Goal: Task Accomplishment & Management: Manage account settings

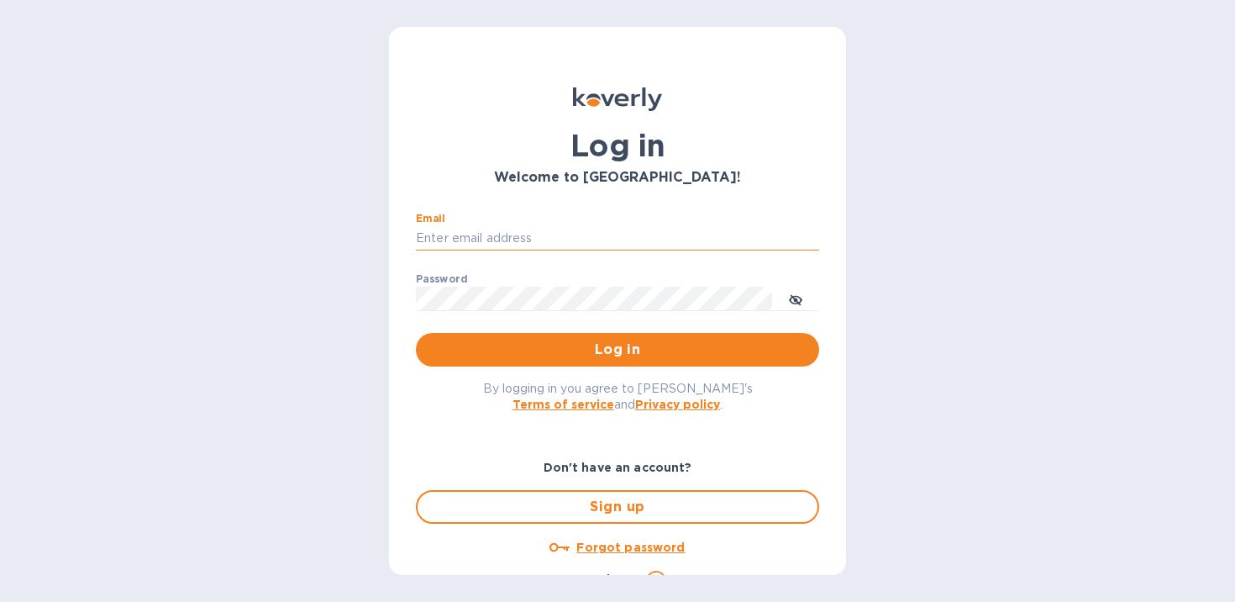
click at [570, 234] on input "Email" at bounding box center [617, 238] width 403 height 25
type input "sales@betterbushcraft.com"
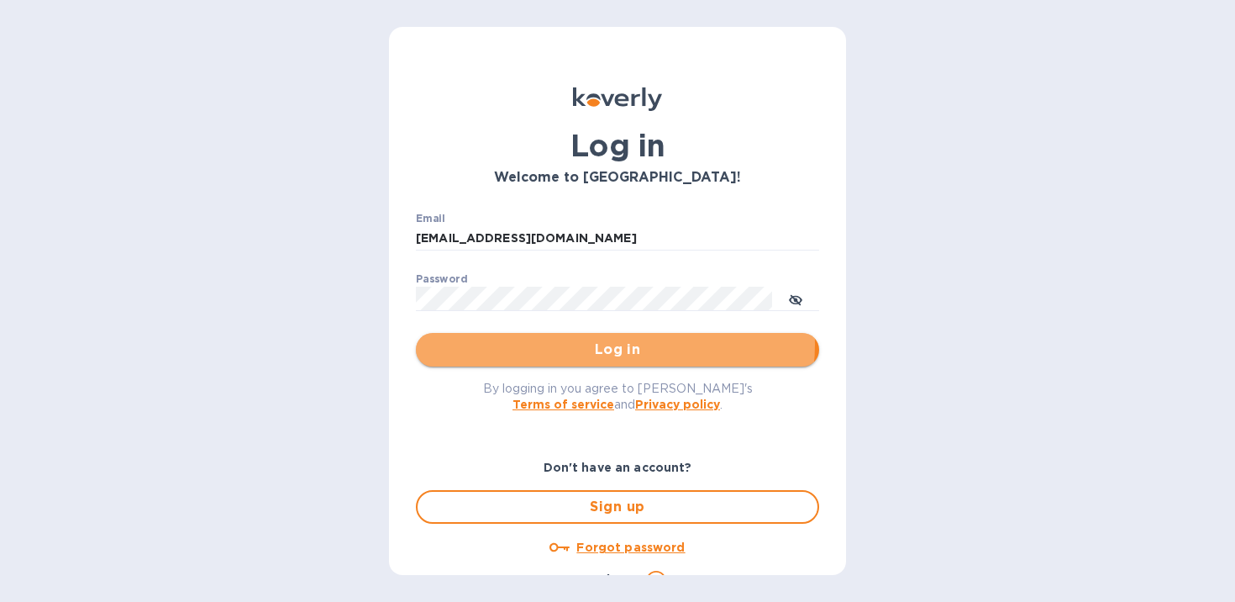
click at [614, 344] on span "Log in" at bounding box center [617, 349] width 376 height 20
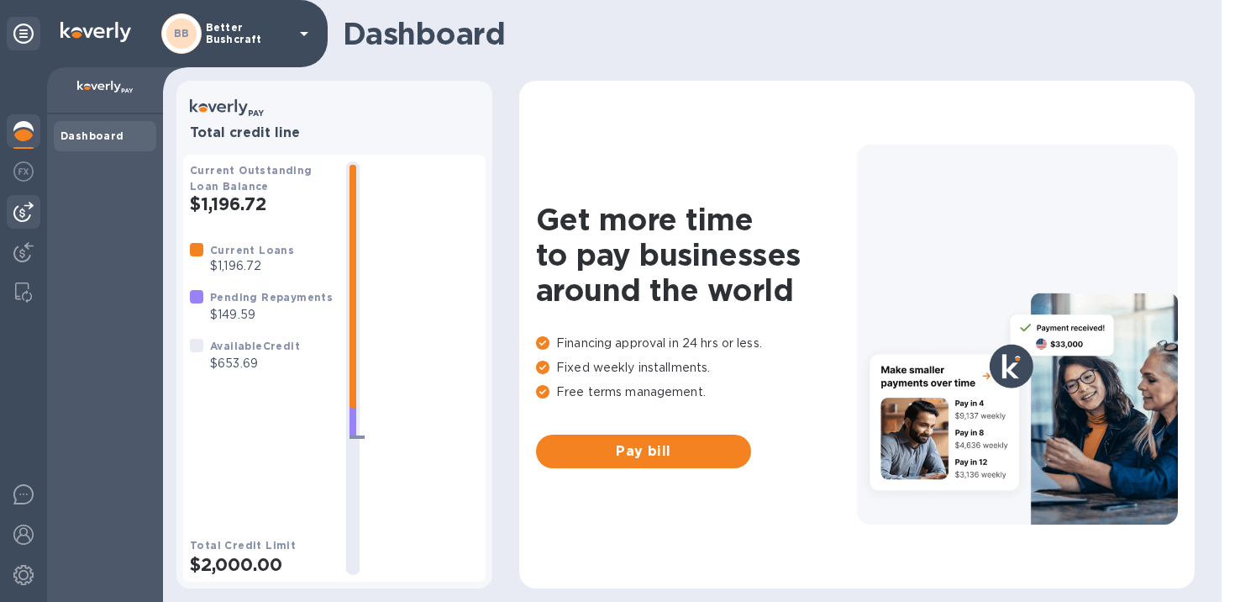
click at [28, 215] on img at bounding box center [23, 212] width 20 height 20
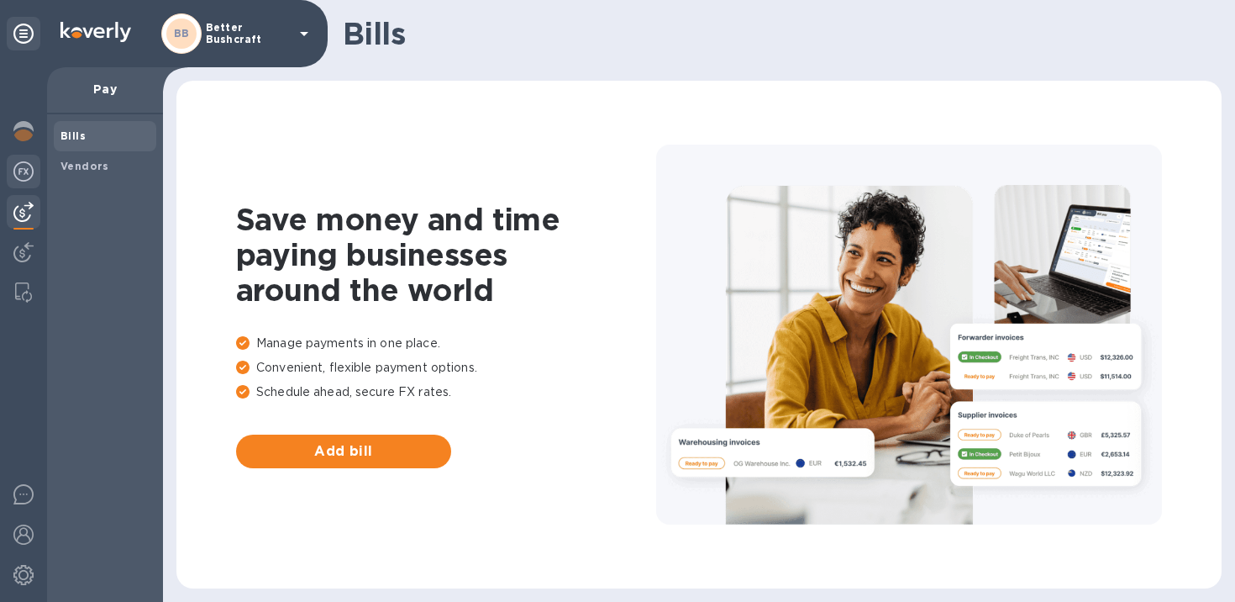
click at [26, 186] on div at bounding box center [24, 173] width 34 height 37
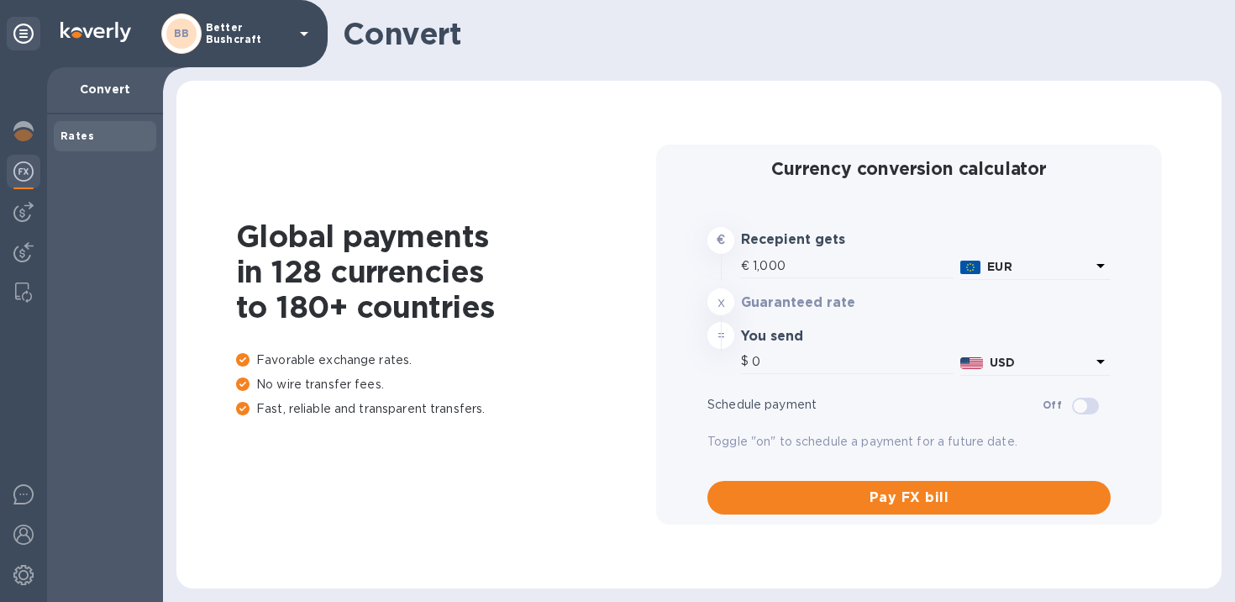
type input "1,176.85"
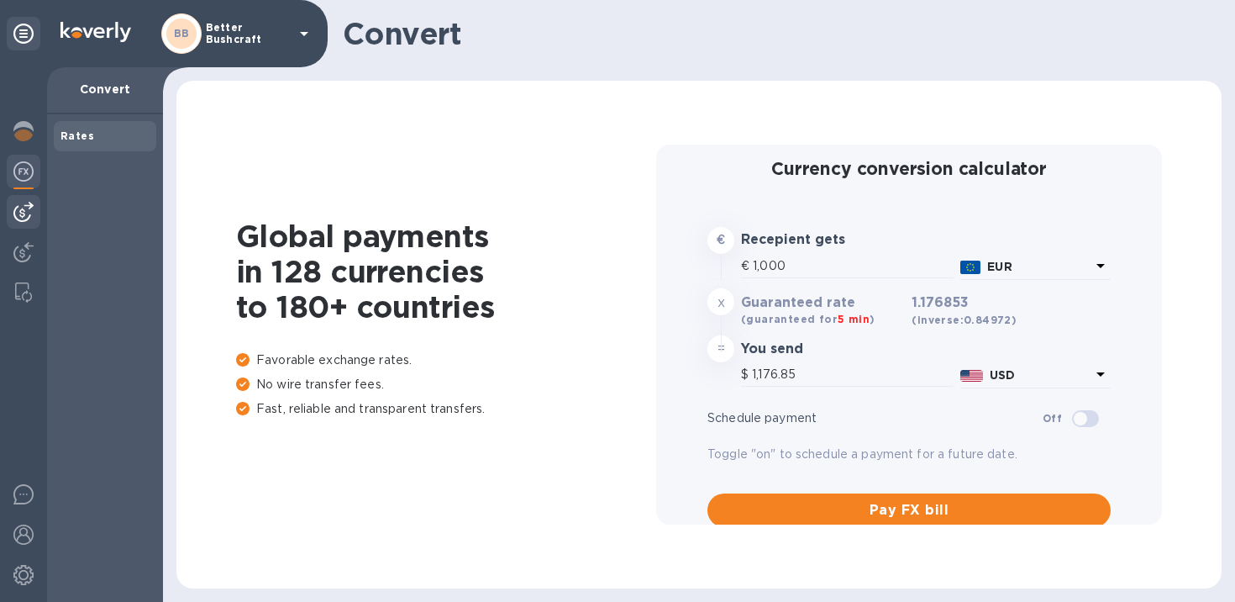
click at [28, 213] on img at bounding box center [23, 212] width 20 height 20
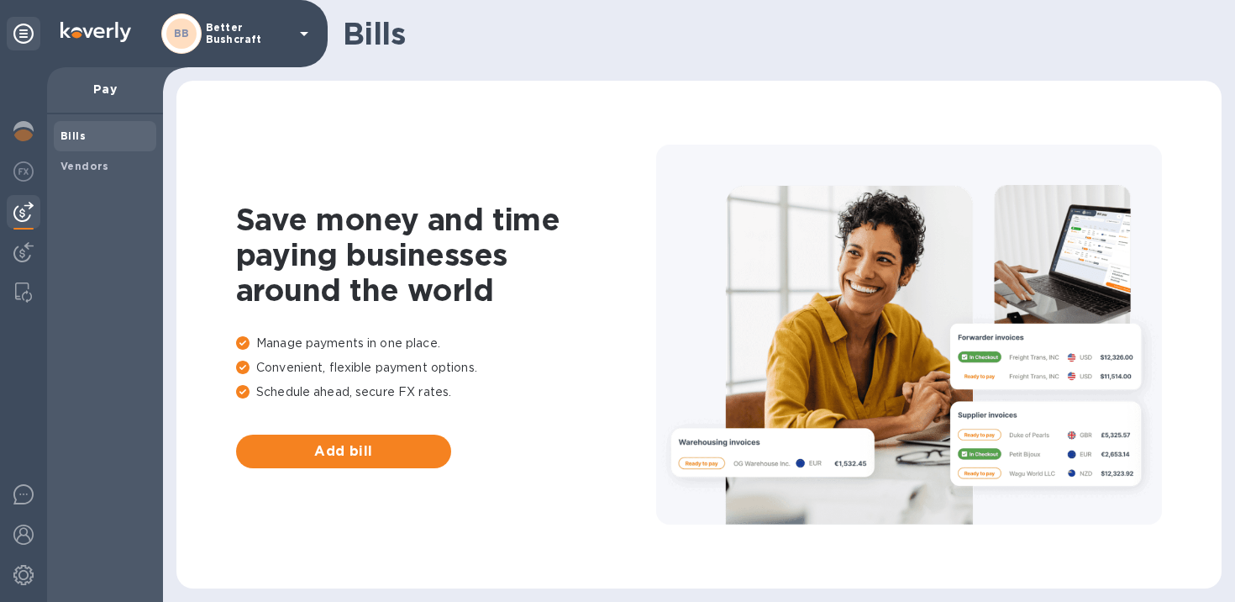
click at [100, 135] on span "Bills" at bounding box center [104, 136] width 89 height 17
click at [234, 31] on p "Better Bushcraft" at bounding box center [248, 34] width 84 height 24
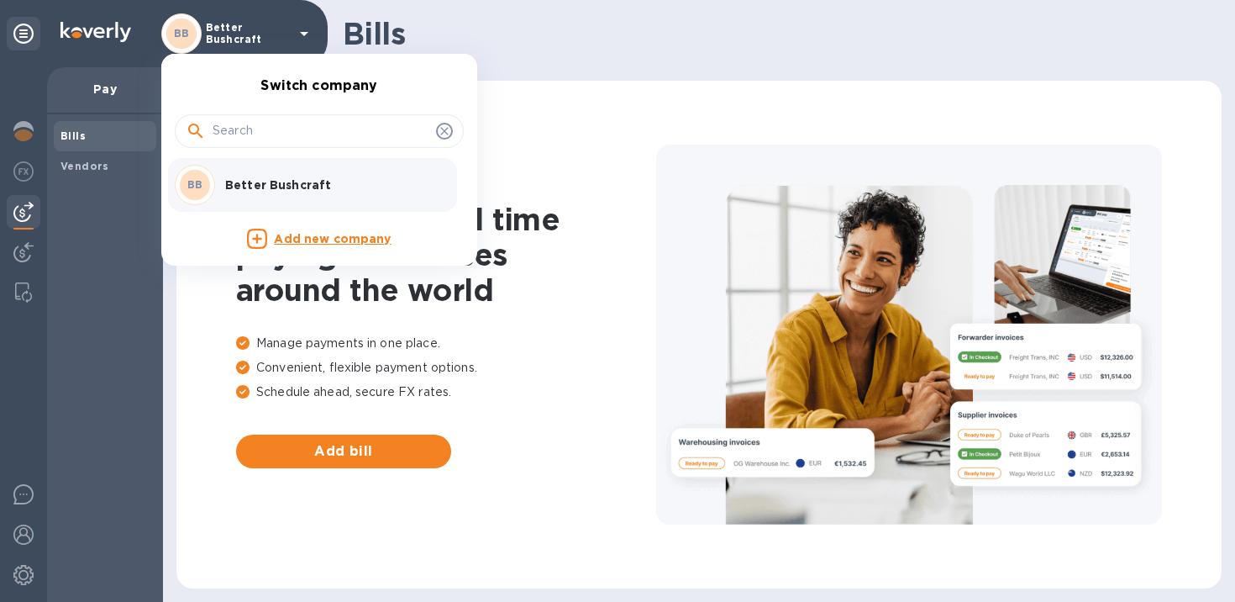
click at [231, 190] on p "Better Bushcraft" at bounding box center [331, 184] width 212 height 17
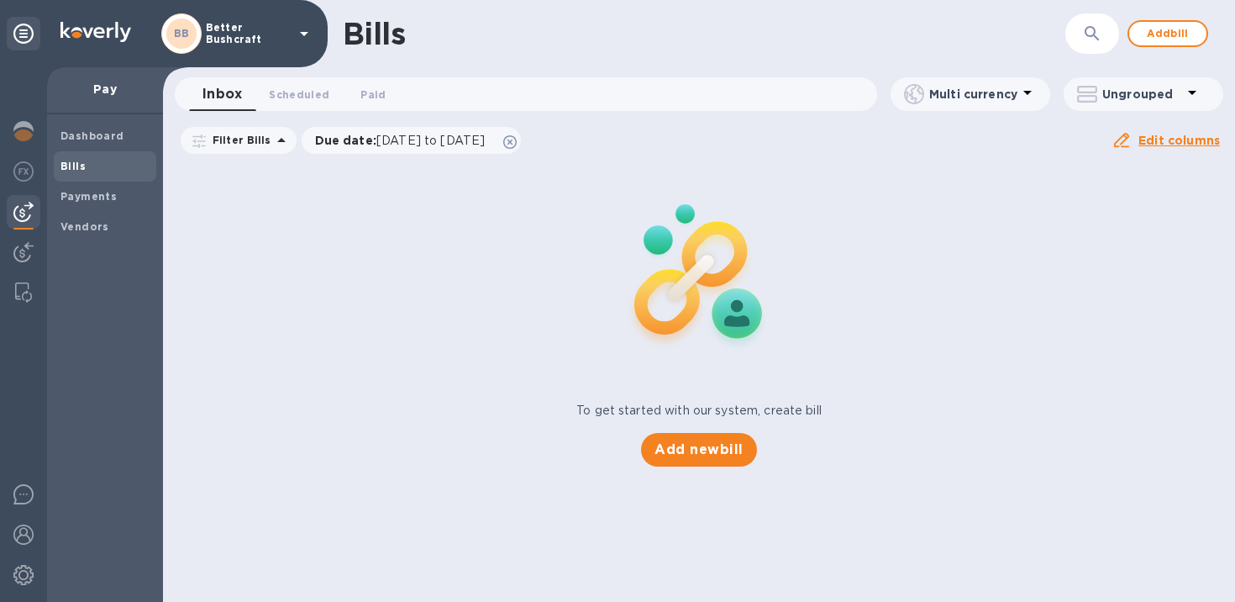
click at [82, 172] on span "Bills" at bounding box center [72, 166] width 25 height 17
click at [1169, 32] on span "Add bill" at bounding box center [1168, 34] width 50 height 20
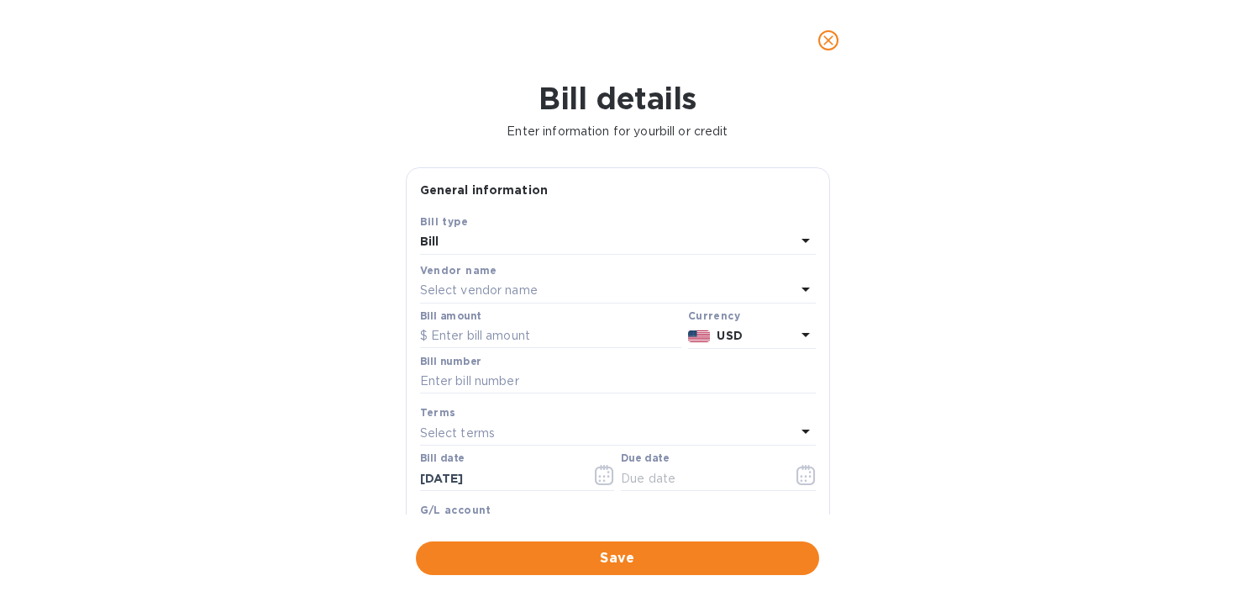
click at [535, 300] on div "Select vendor name" at bounding box center [608, 291] width 376 height 24
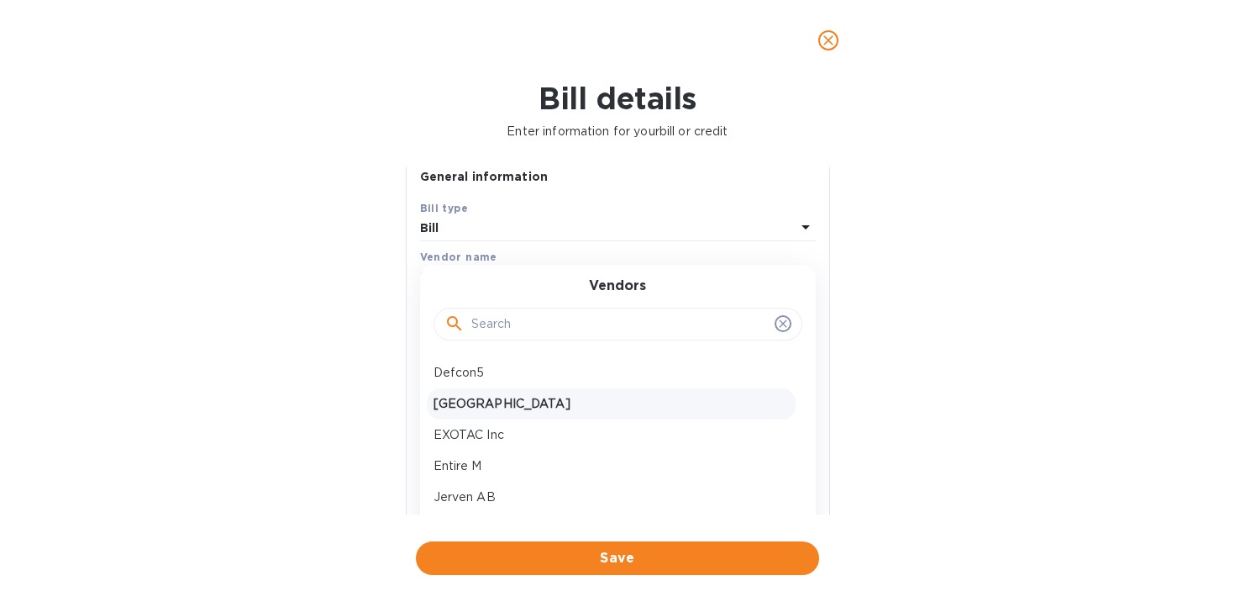
click at [499, 409] on p "[GEOGRAPHIC_DATA]" at bounding box center [611, 404] width 355 height 18
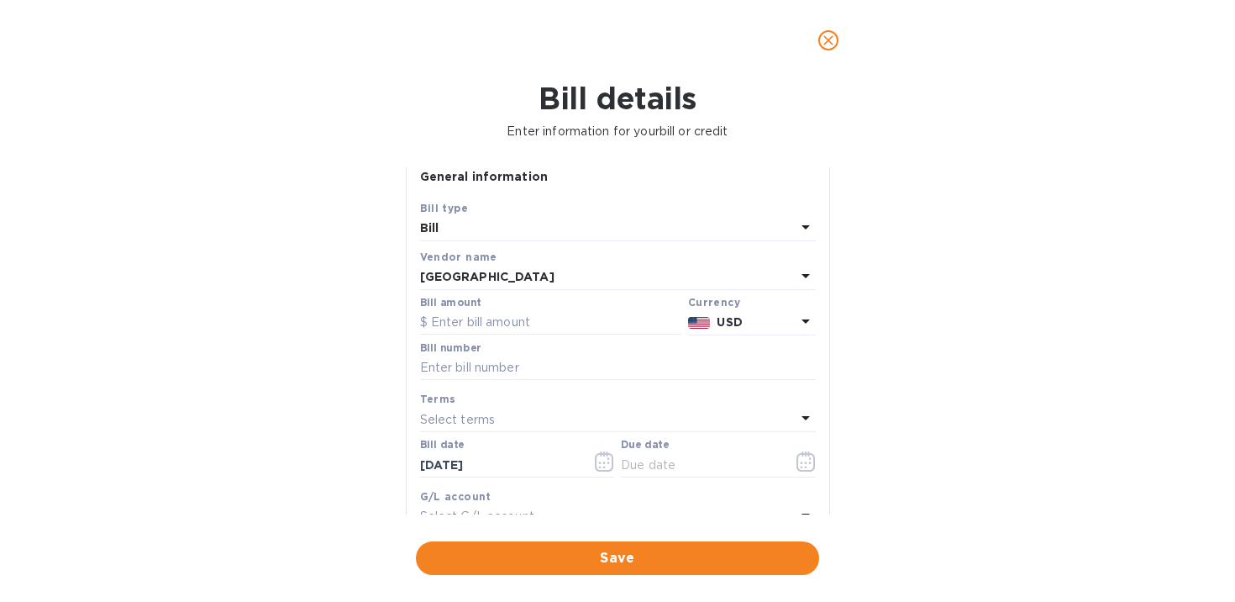
click at [521, 336] on div "Bill amount" at bounding box center [551, 315] width 268 height 45
click at [523, 325] on input "text" at bounding box center [550, 322] width 261 height 25
click at [737, 332] on div "USD" at bounding box center [755, 322] width 85 height 24
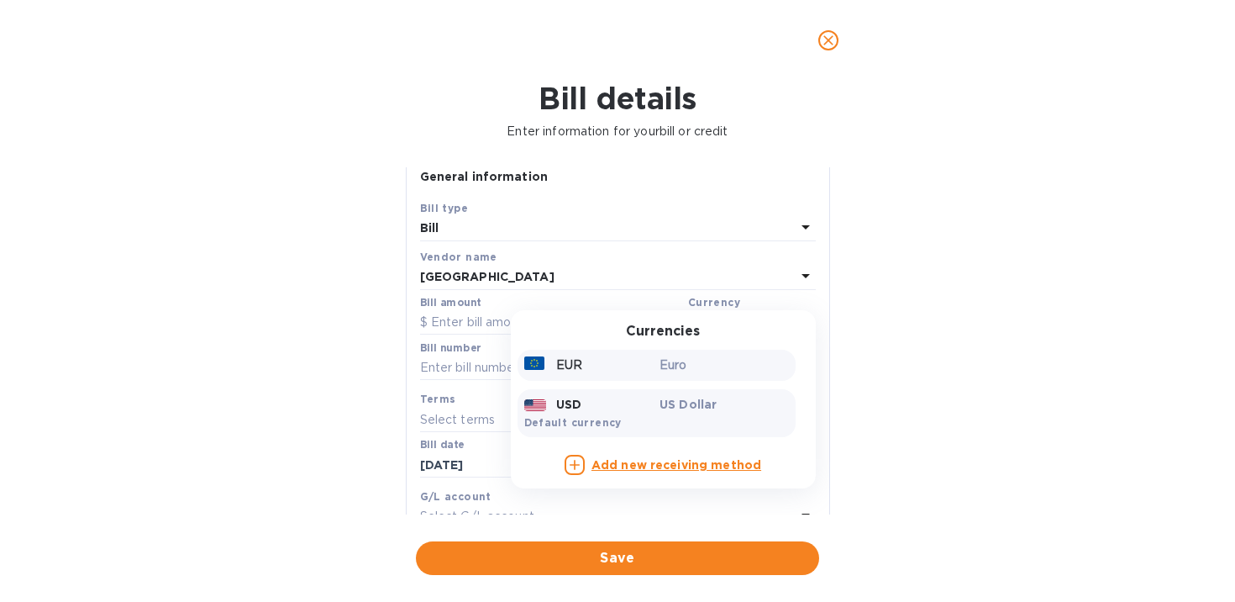
click at [594, 356] on div "EUR" at bounding box center [589, 365] width 136 height 24
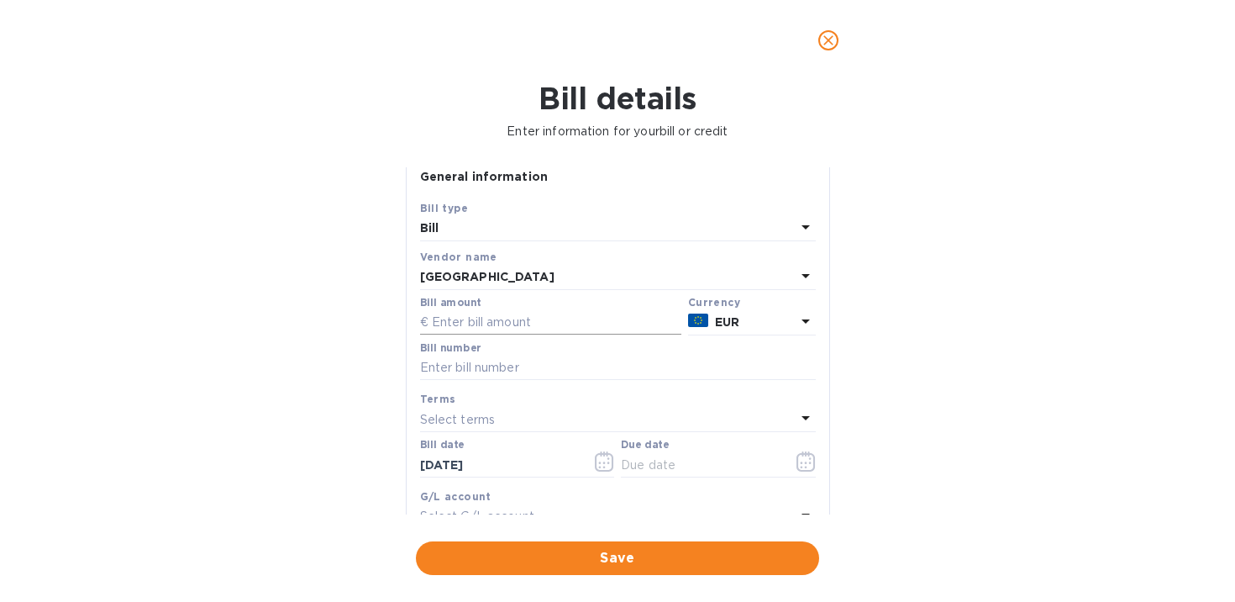
click at [532, 328] on input "text" at bounding box center [550, 322] width 261 height 25
type input "80"
click at [586, 372] on input "text" at bounding box center [618, 367] width 396 height 25
type input "#6"
click at [514, 423] on div "Select terms" at bounding box center [608, 420] width 376 height 24
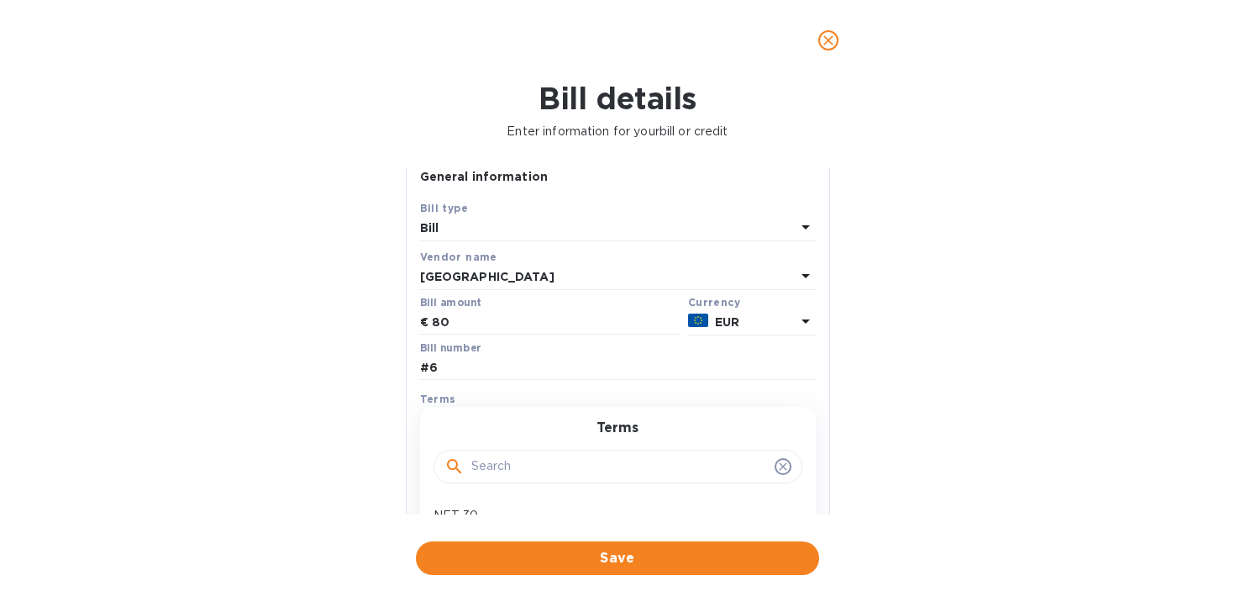
click at [525, 386] on div "Bill number #6" at bounding box center [618, 363] width 402 height 49
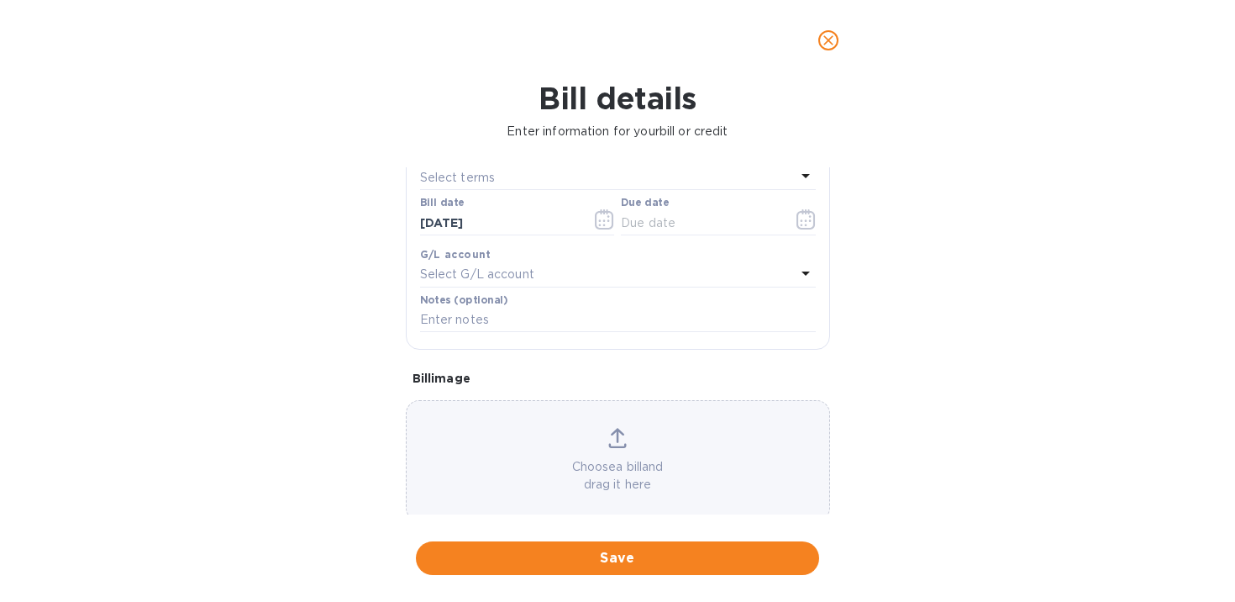
scroll to position [285, 0]
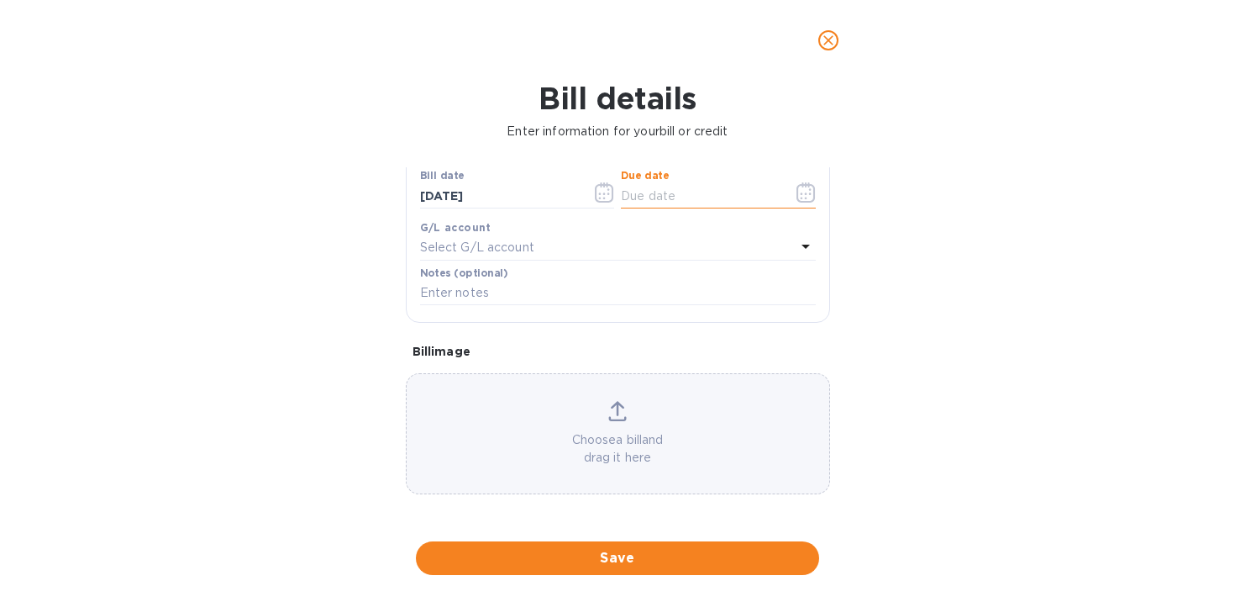
click at [702, 191] on input "text" at bounding box center [700, 195] width 159 height 25
click at [797, 197] on icon "button" at bounding box center [806, 192] width 18 height 20
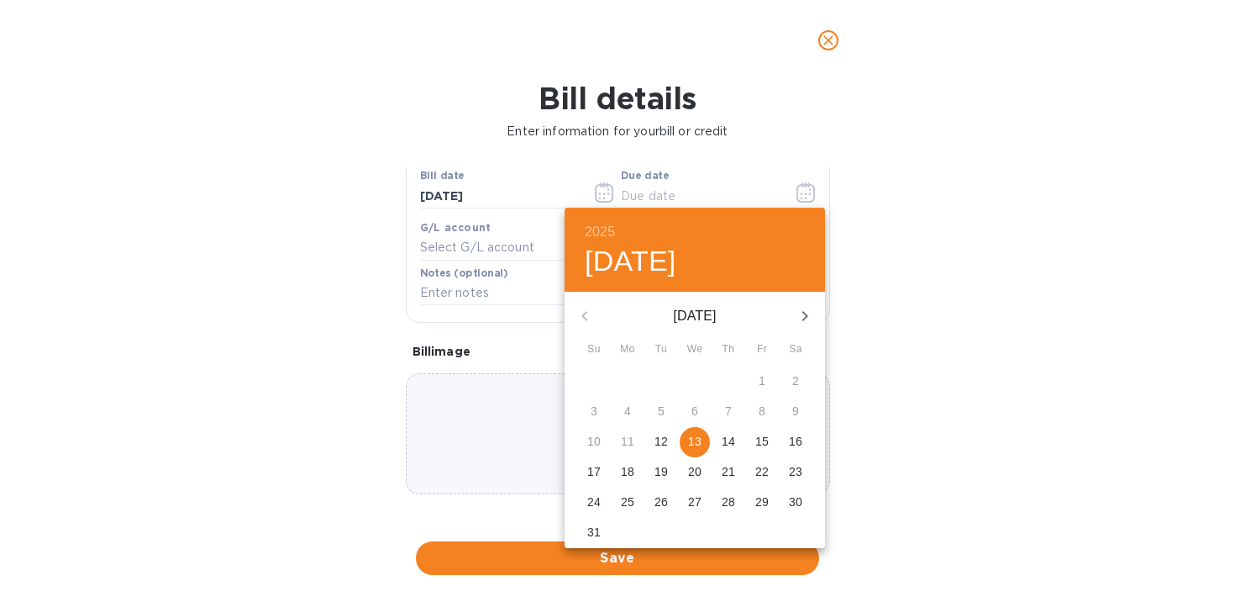
click at [697, 436] on p "13" at bounding box center [694, 441] width 13 height 17
type input "[DATE]"
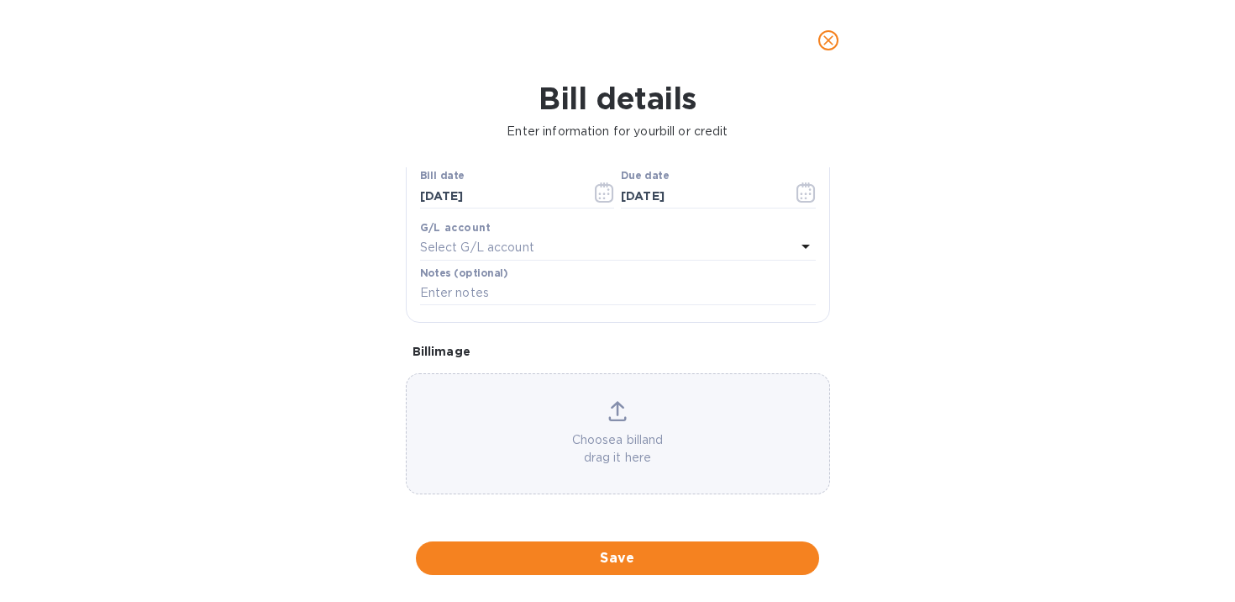
click at [556, 417] on div "Choose a bill and drag it here" at bounding box center [618, 434] width 423 height 66
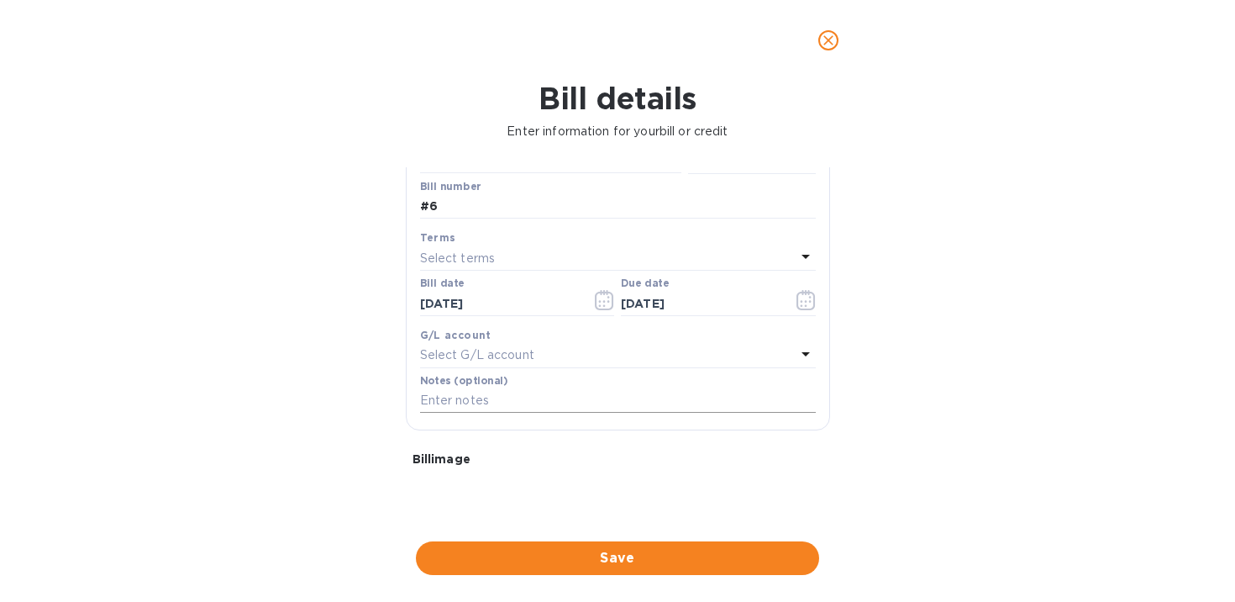
scroll to position [180, 0]
click at [646, 563] on span "Save" at bounding box center [617, 558] width 376 height 20
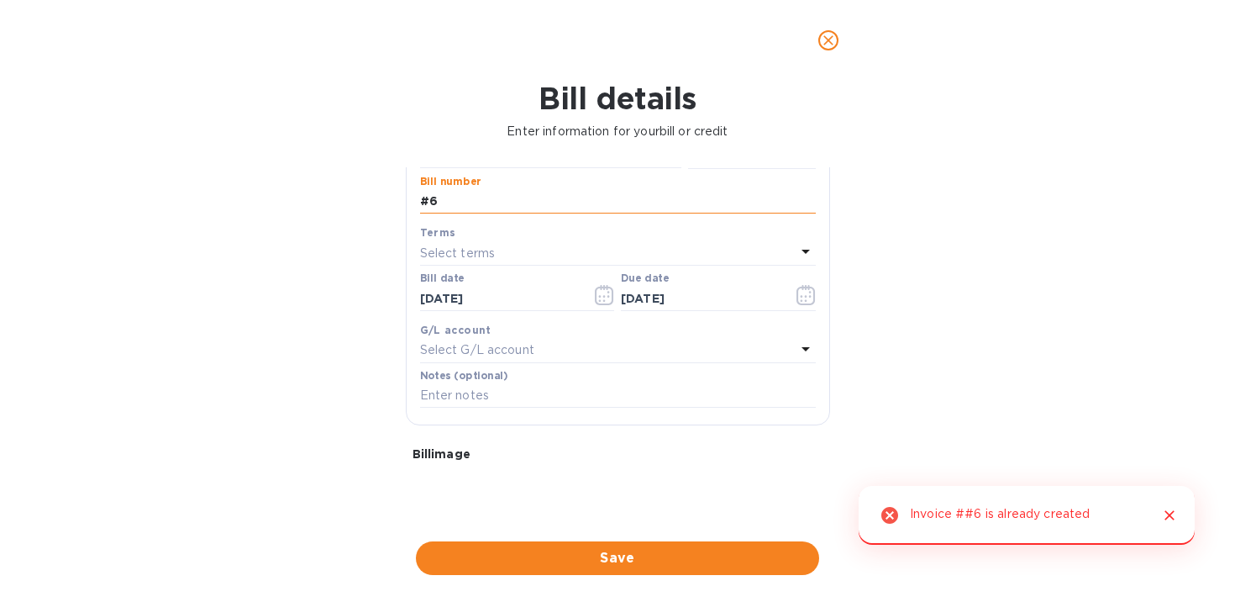
click at [452, 197] on input "#6" at bounding box center [618, 201] width 396 height 25
type input "#7"
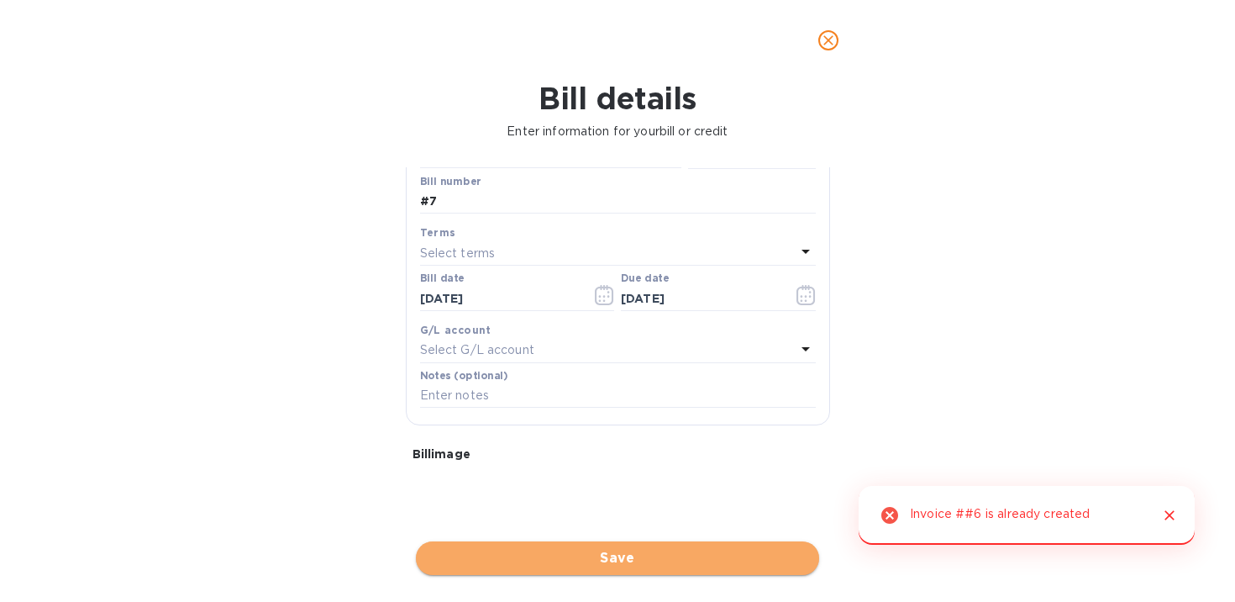
click at [566, 553] on span "Save" at bounding box center [617, 558] width 376 height 20
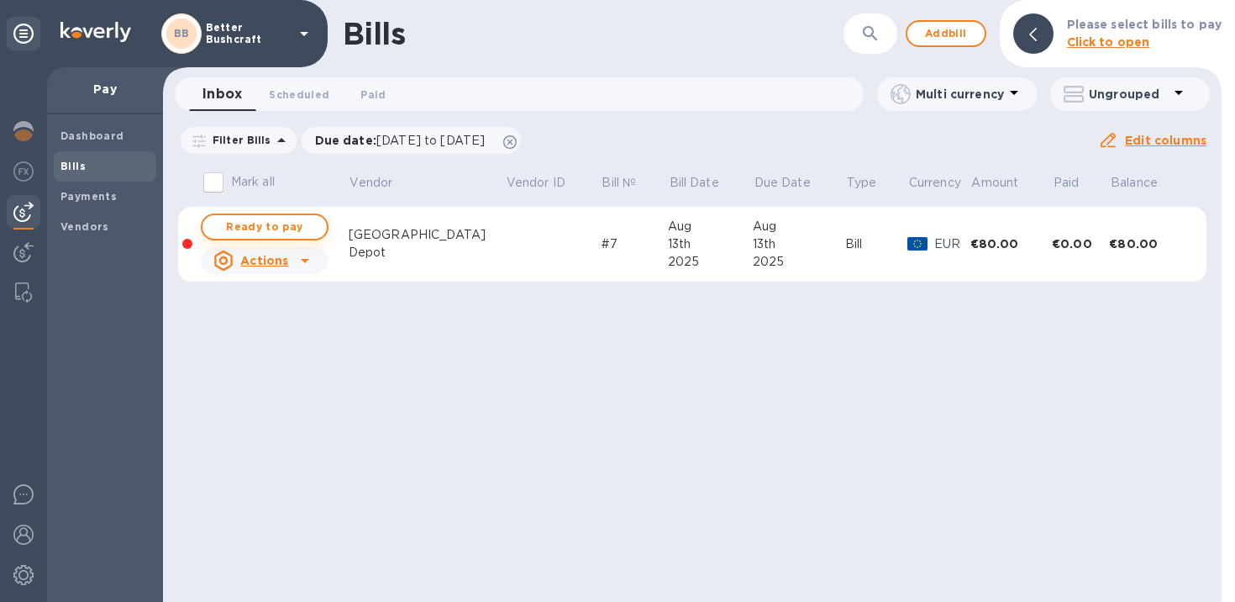
click at [269, 221] on span "Ready to pay" at bounding box center [264, 227] width 97 height 20
checkbox input "true"
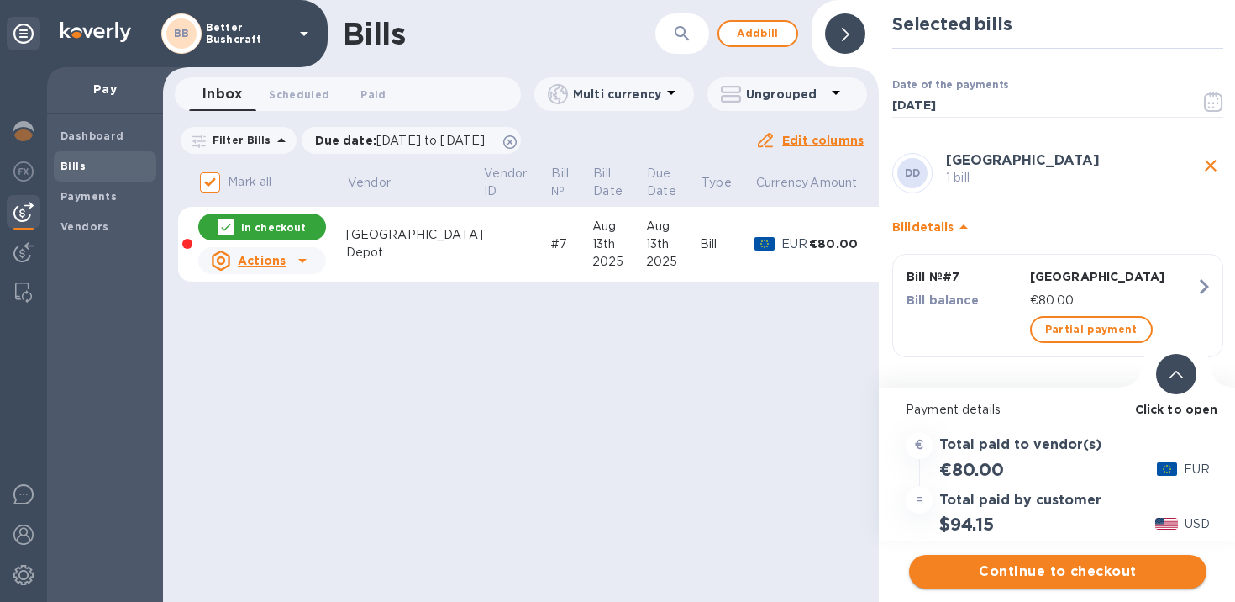
click at [1039, 563] on span "Continue to checkout" at bounding box center [1058, 571] width 271 height 20
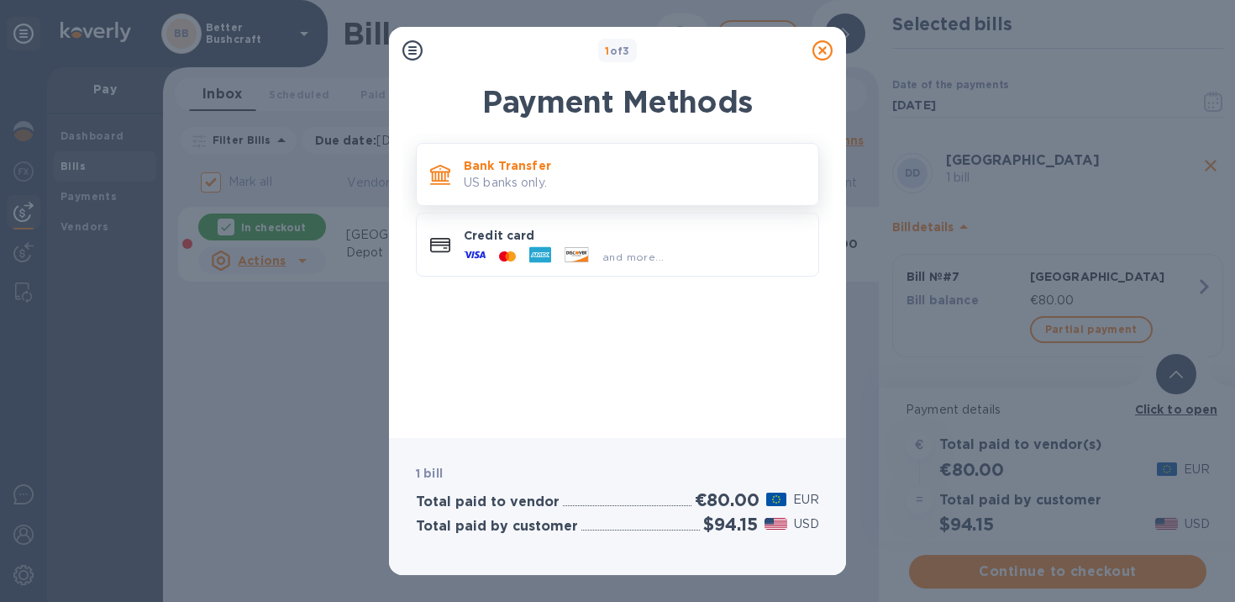
click at [642, 176] on p "US banks only." at bounding box center [634, 183] width 341 height 18
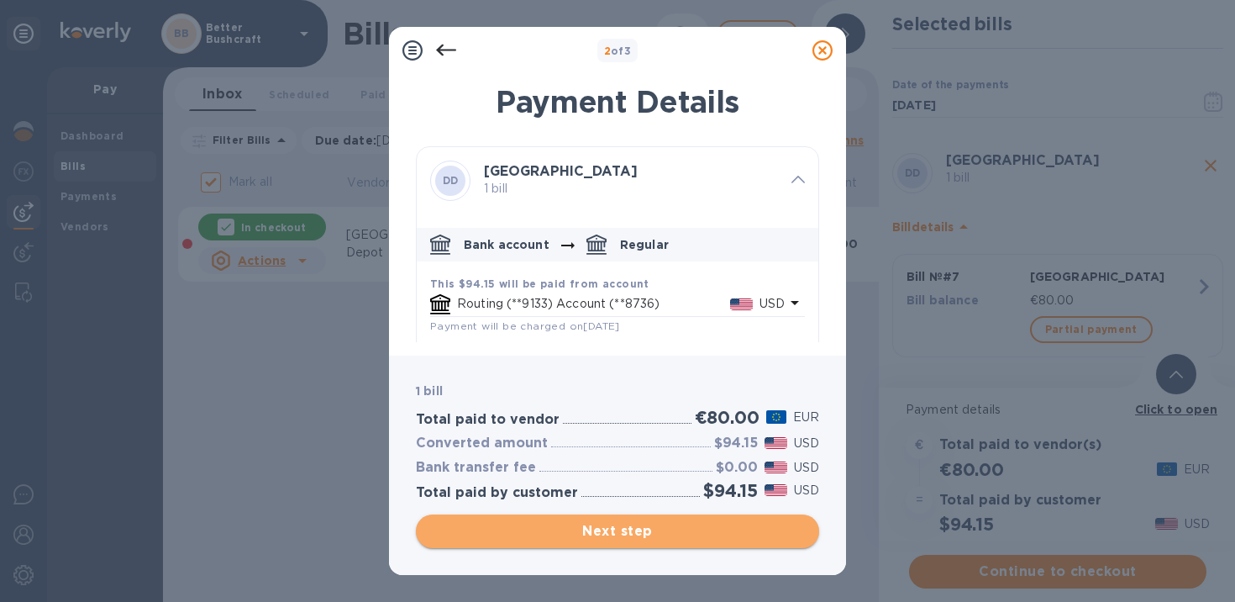
click at [651, 539] on span "Next step" at bounding box center [617, 531] width 376 height 20
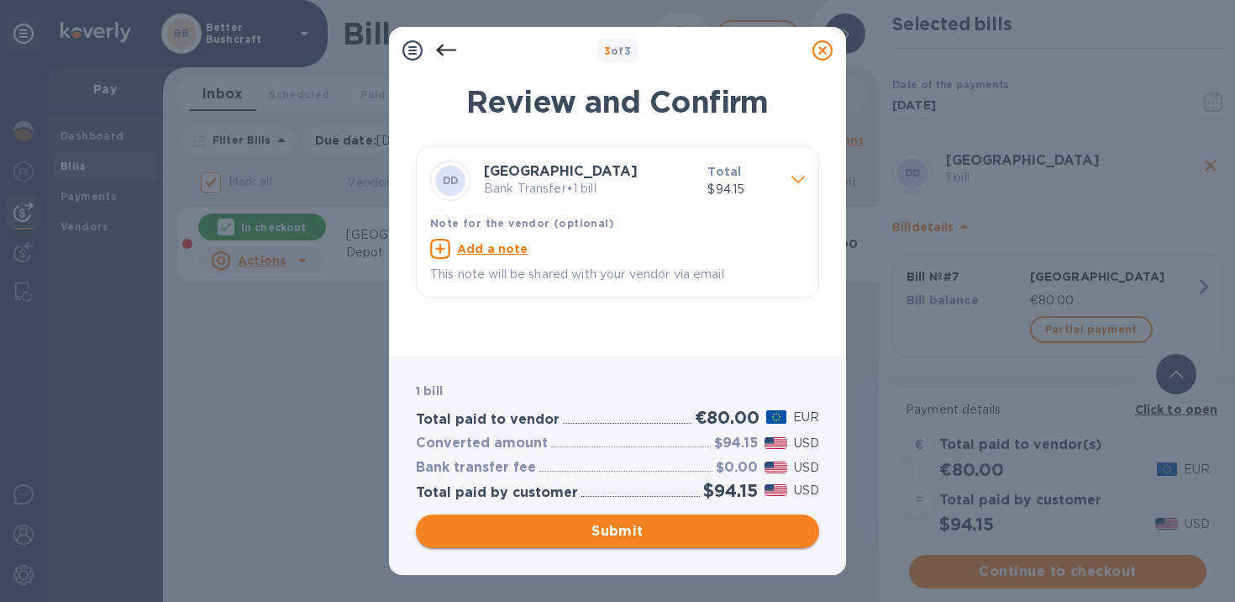
click at [651, 539] on span "Submit" at bounding box center [617, 531] width 376 height 20
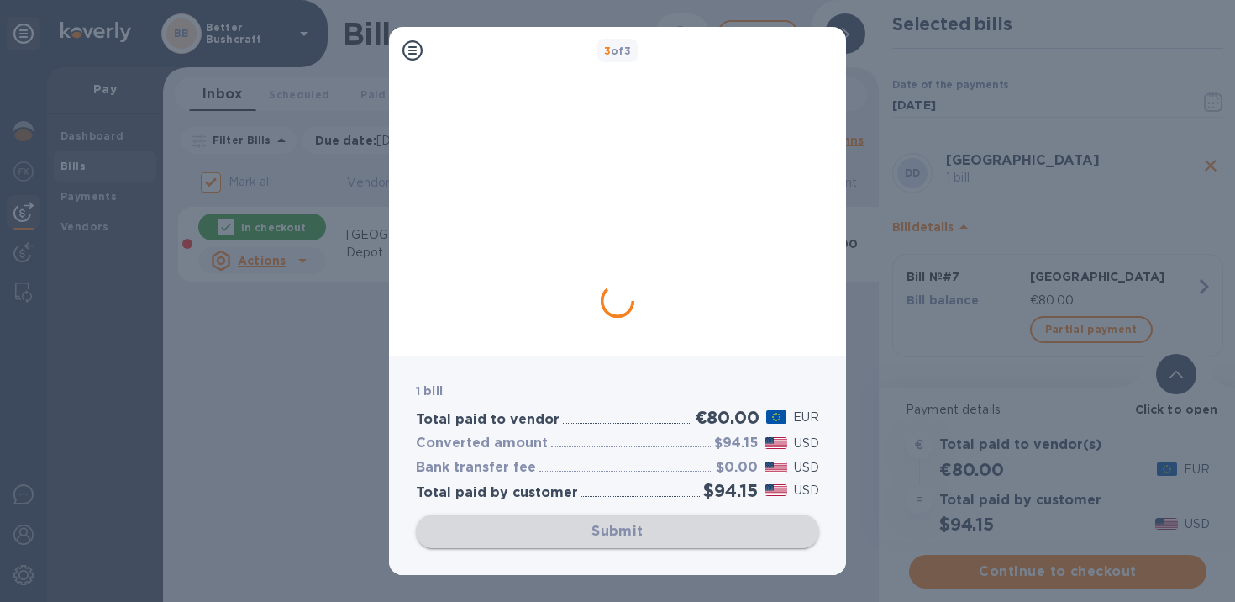
click at [651, 539] on div "Submit" at bounding box center [617, 531] width 403 height 34
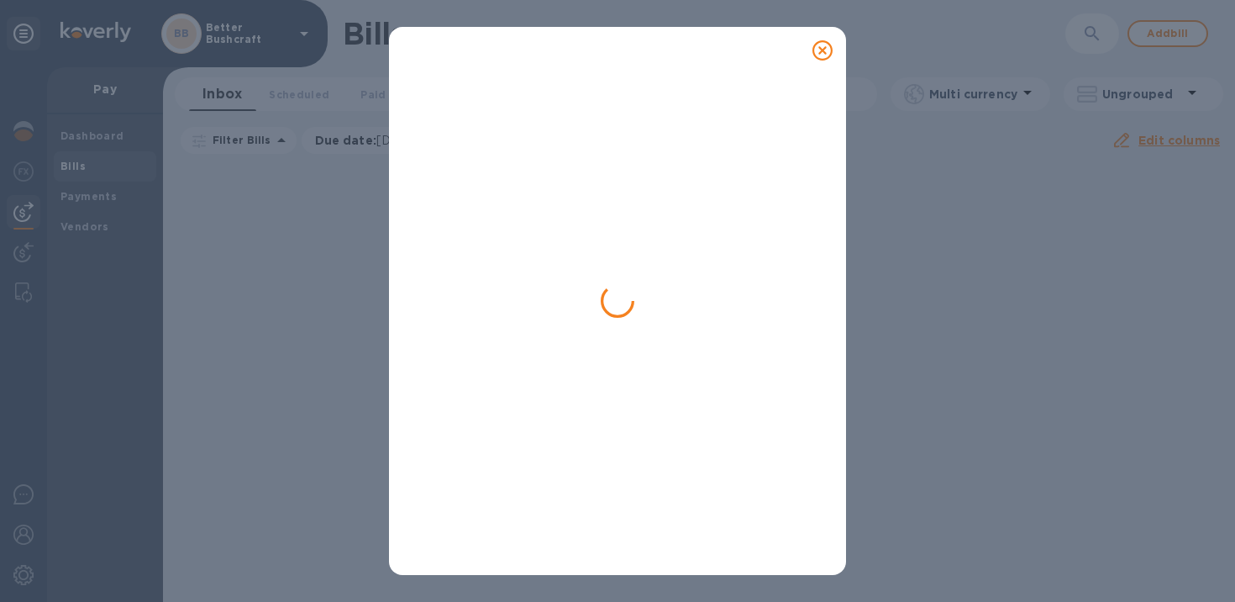
click at [824, 52] on icon at bounding box center [822, 50] width 20 height 20
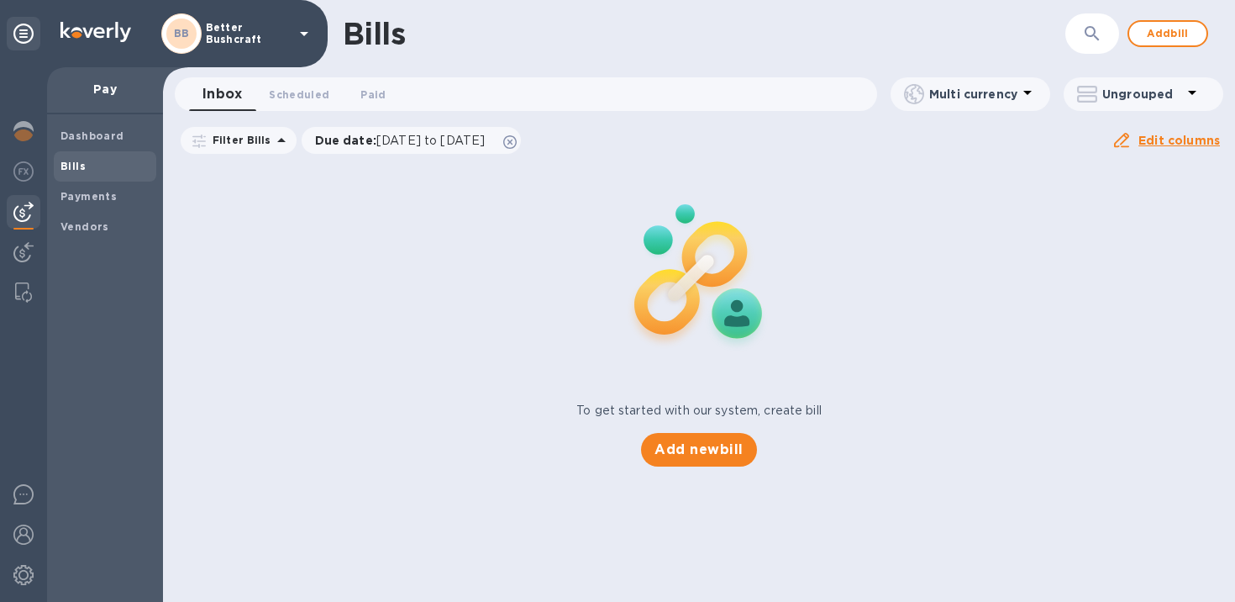
click at [99, 168] on span "Bills" at bounding box center [104, 166] width 89 height 17
click at [98, 130] on b "Dashboard" at bounding box center [92, 135] width 64 height 13
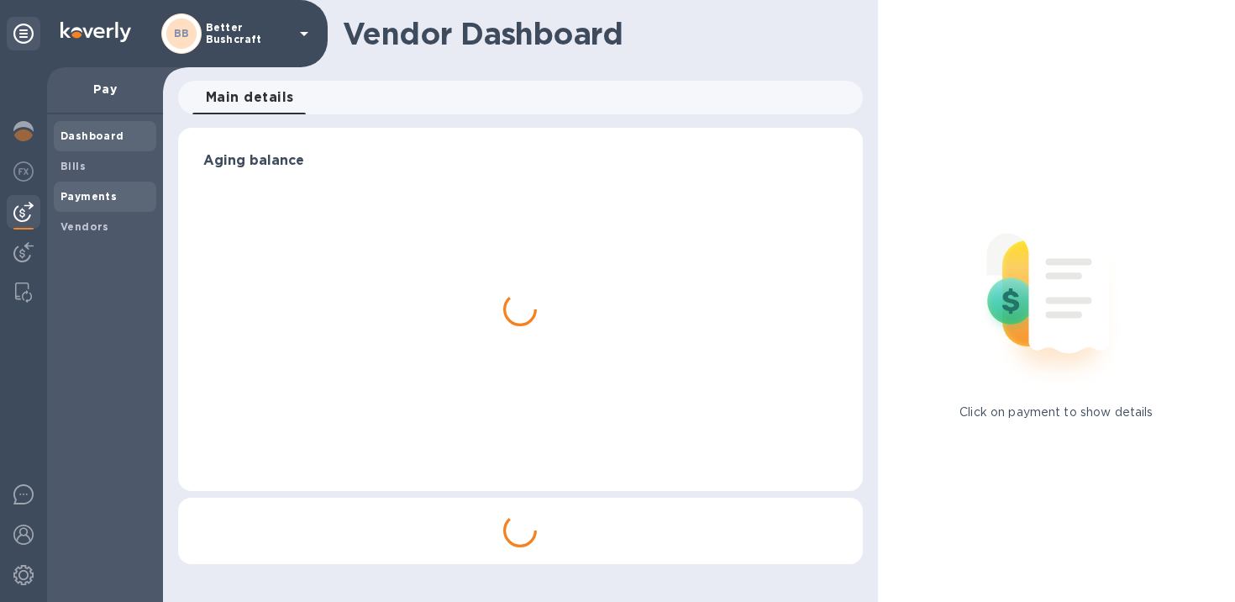
click at [77, 195] on b "Payments" at bounding box center [88, 196] width 56 height 13
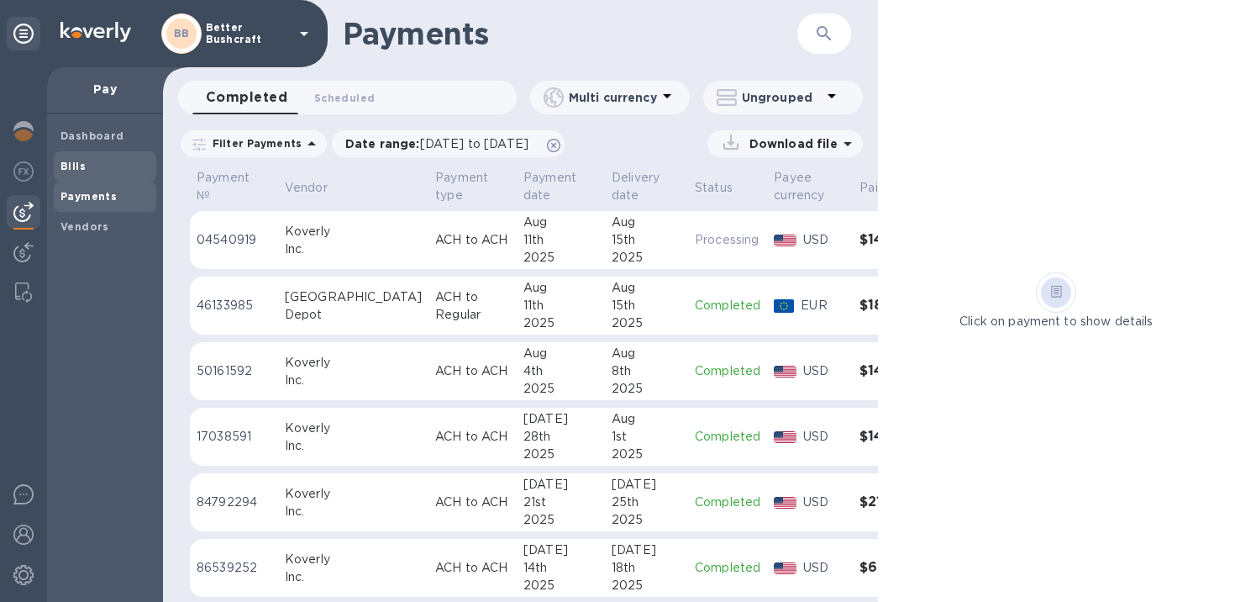
click at [88, 171] on span "Bills" at bounding box center [104, 166] width 89 height 17
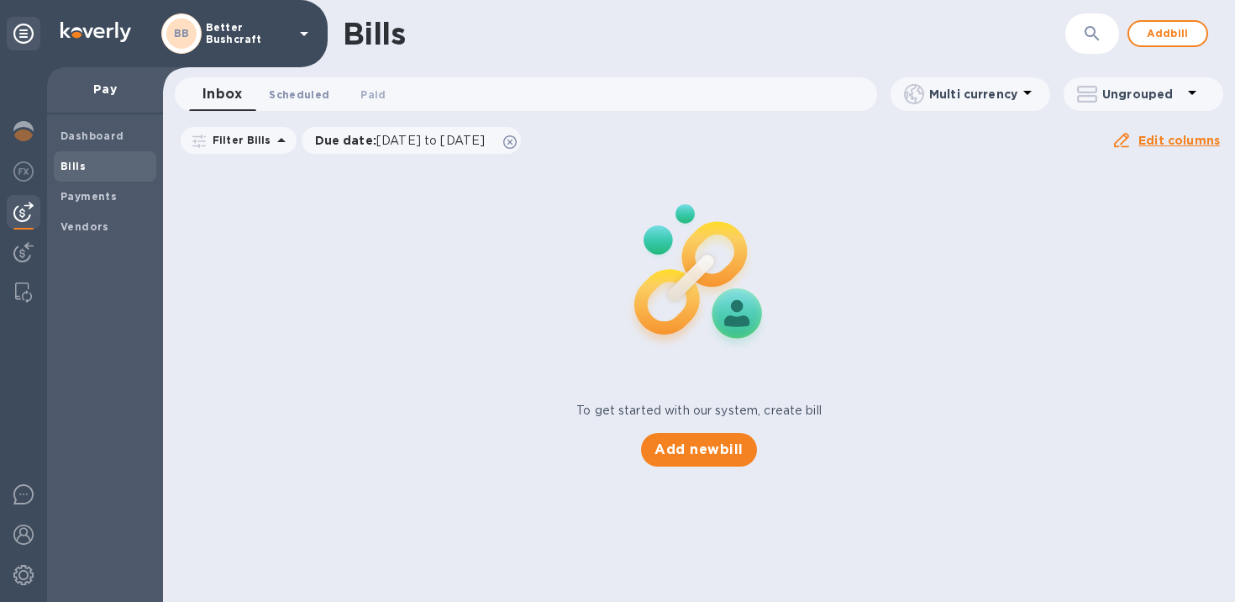
click at [300, 92] on span "Scheduled 0" at bounding box center [299, 95] width 60 height 18
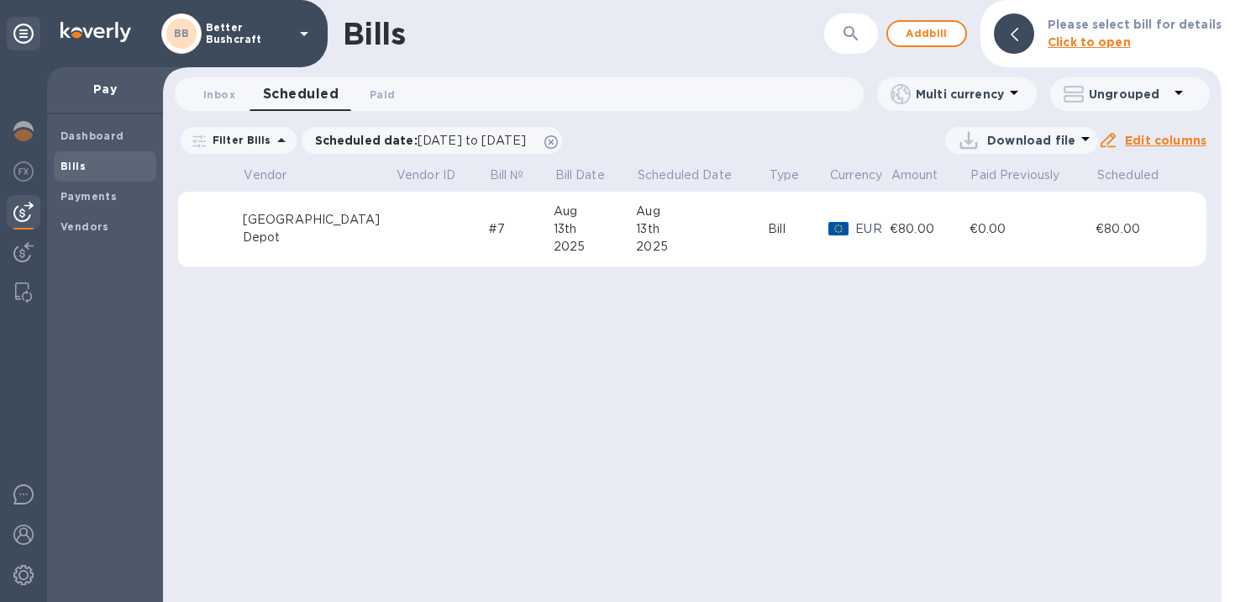
click at [322, 231] on div "Depot" at bounding box center [319, 238] width 152 height 18
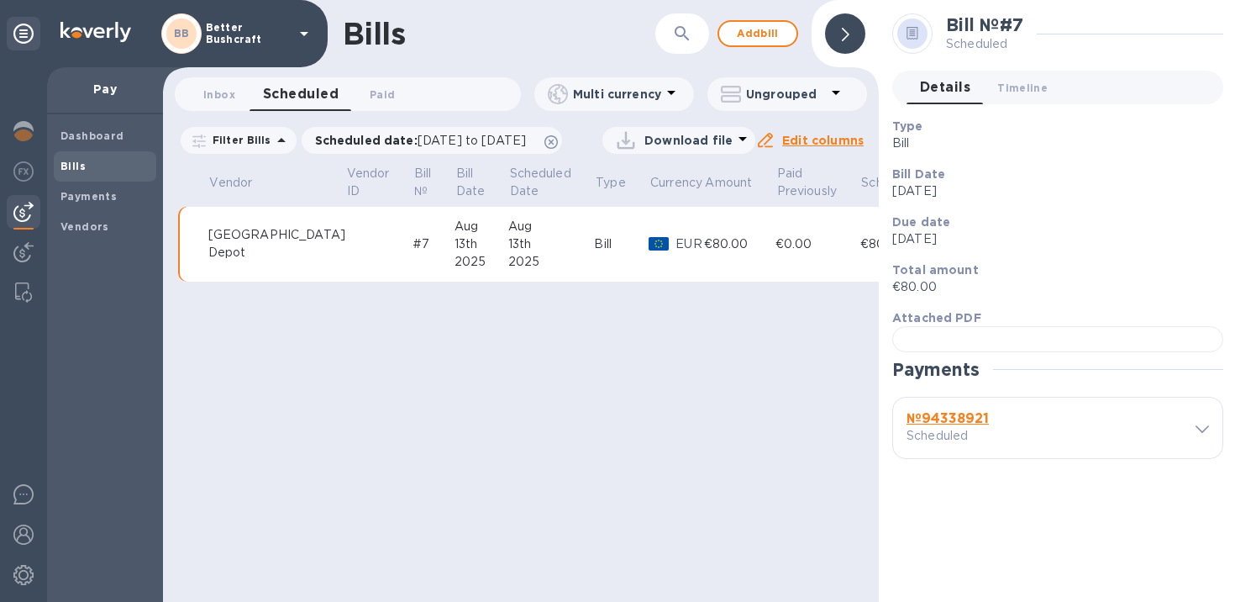
scroll to position [322, 0]
click at [692, 408] on div "Bills ​ Add bill Inbox 0 Scheduled 0 Paid 0 Multi currency Ungrouped Filter Bil…" at bounding box center [521, 301] width 716 height 602
click at [1021, 82] on span "Timeline 0" at bounding box center [1022, 88] width 50 height 18
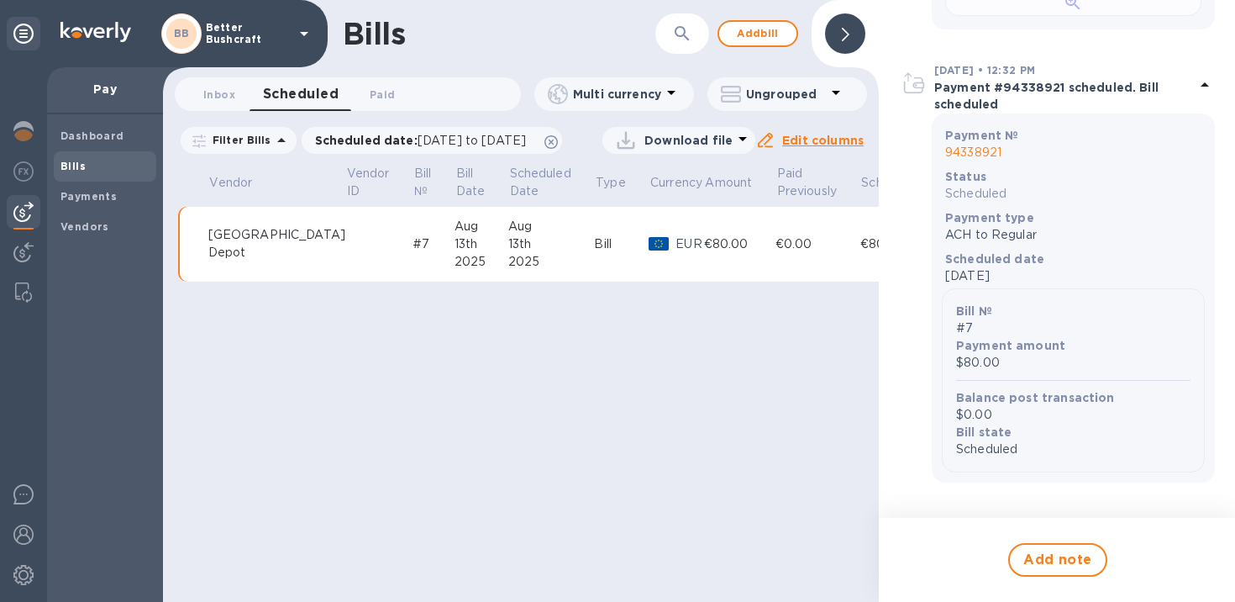
scroll to position [898, 0]
click at [766, 507] on div "Bills ​ Add bill Inbox 0 Scheduled 0 Paid 0 Multi currency Ungrouped Filter Bil…" at bounding box center [521, 301] width 716 height 602
click at [208, 90] on span "Inbox 0" at bounding box center [219, 95] width 32 height 18
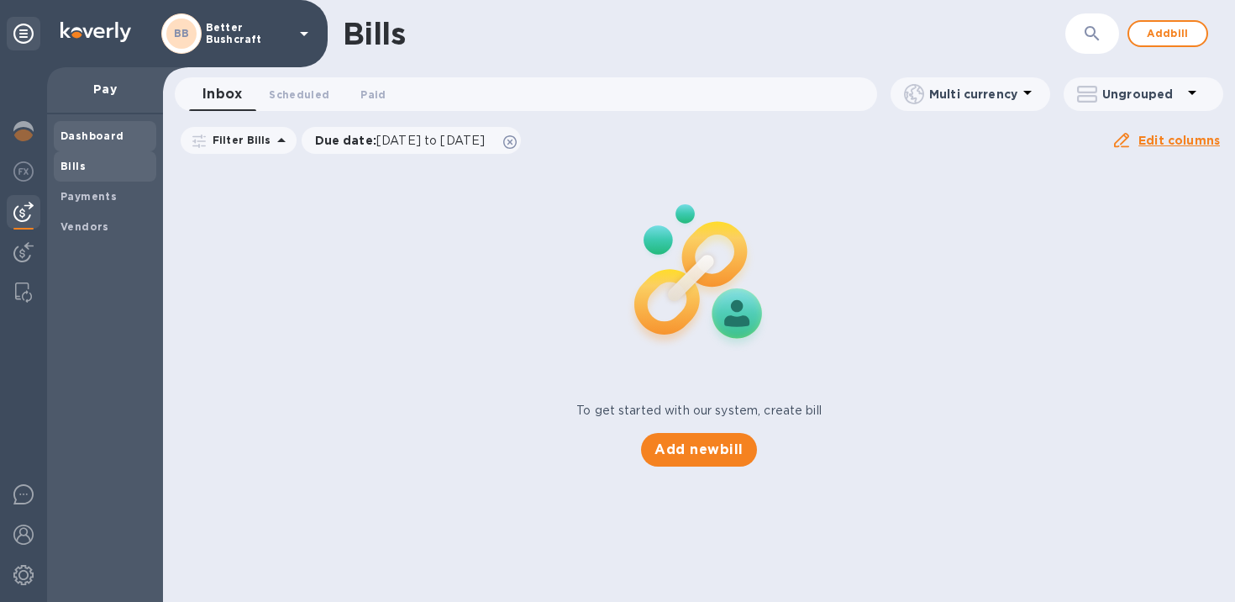
click at [64, 141] on b "Dashboard" at bounding box center [92, 135] width 64 height 13
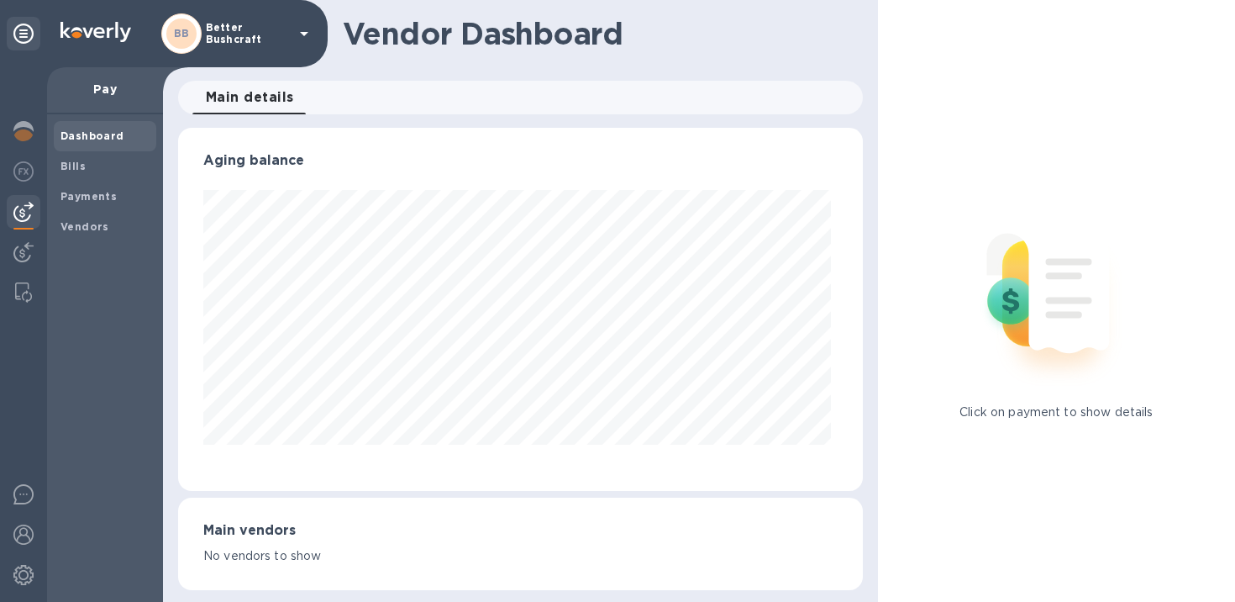
scroll to position [4, 0]
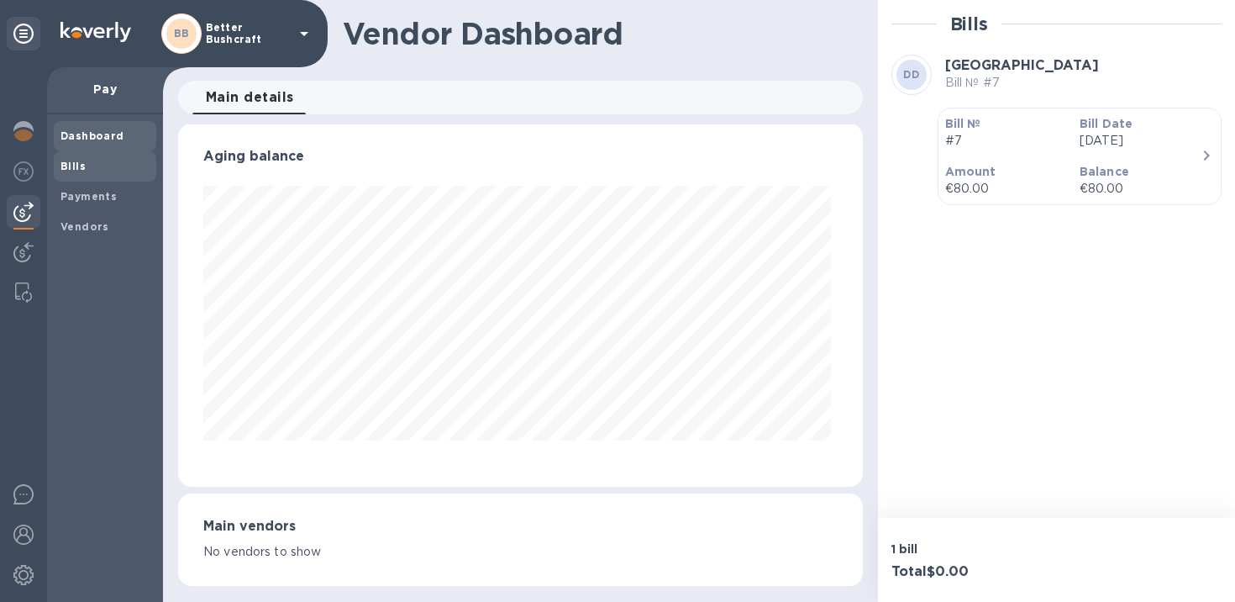
click at [81, 169] on b "Bills" at bounding box center [72, 166] width 25 height 13
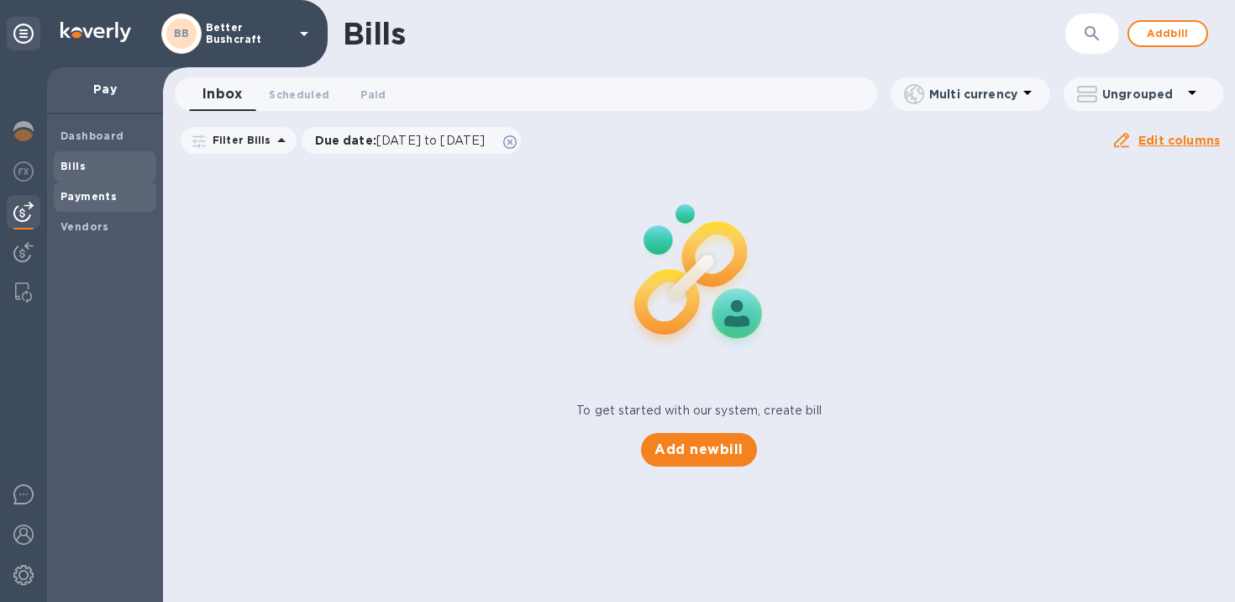
click at [76, 193] on b "Payments" at bounding box center [88, 196] width 56 height 13
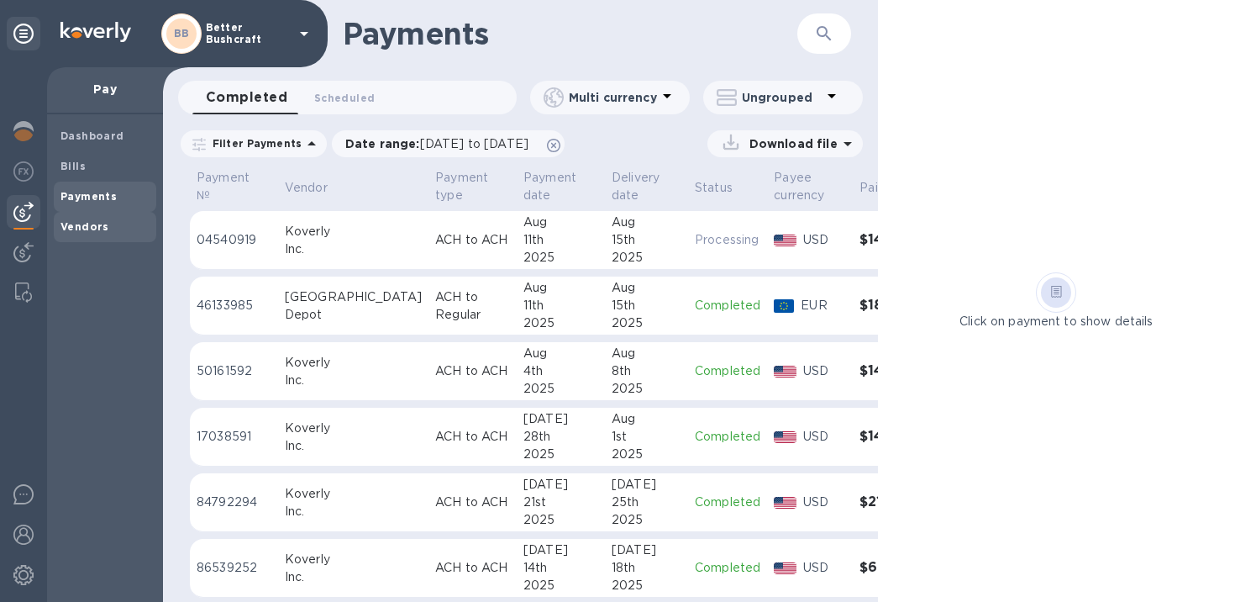
click at [76, 231] on b "Vendors" at bounding box center [84, 226] width 49 height 13
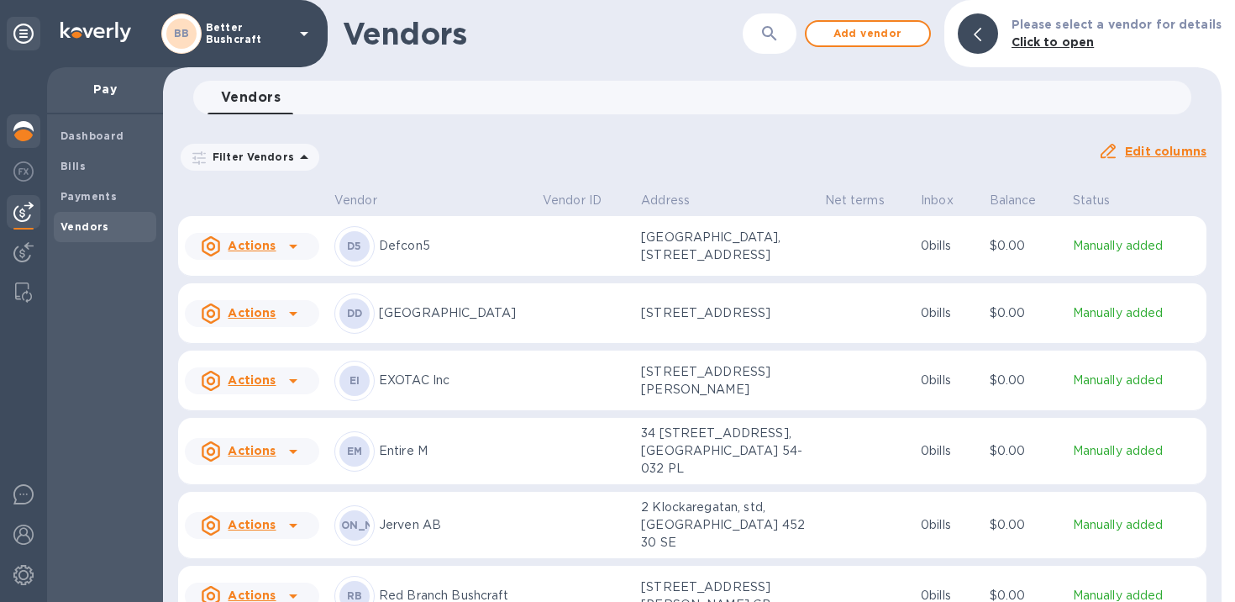
click at [20, 133] on img at bounding box center [23, 131] width 20 height 20
